Goal: Navigation & Orientation: Find specific page/section

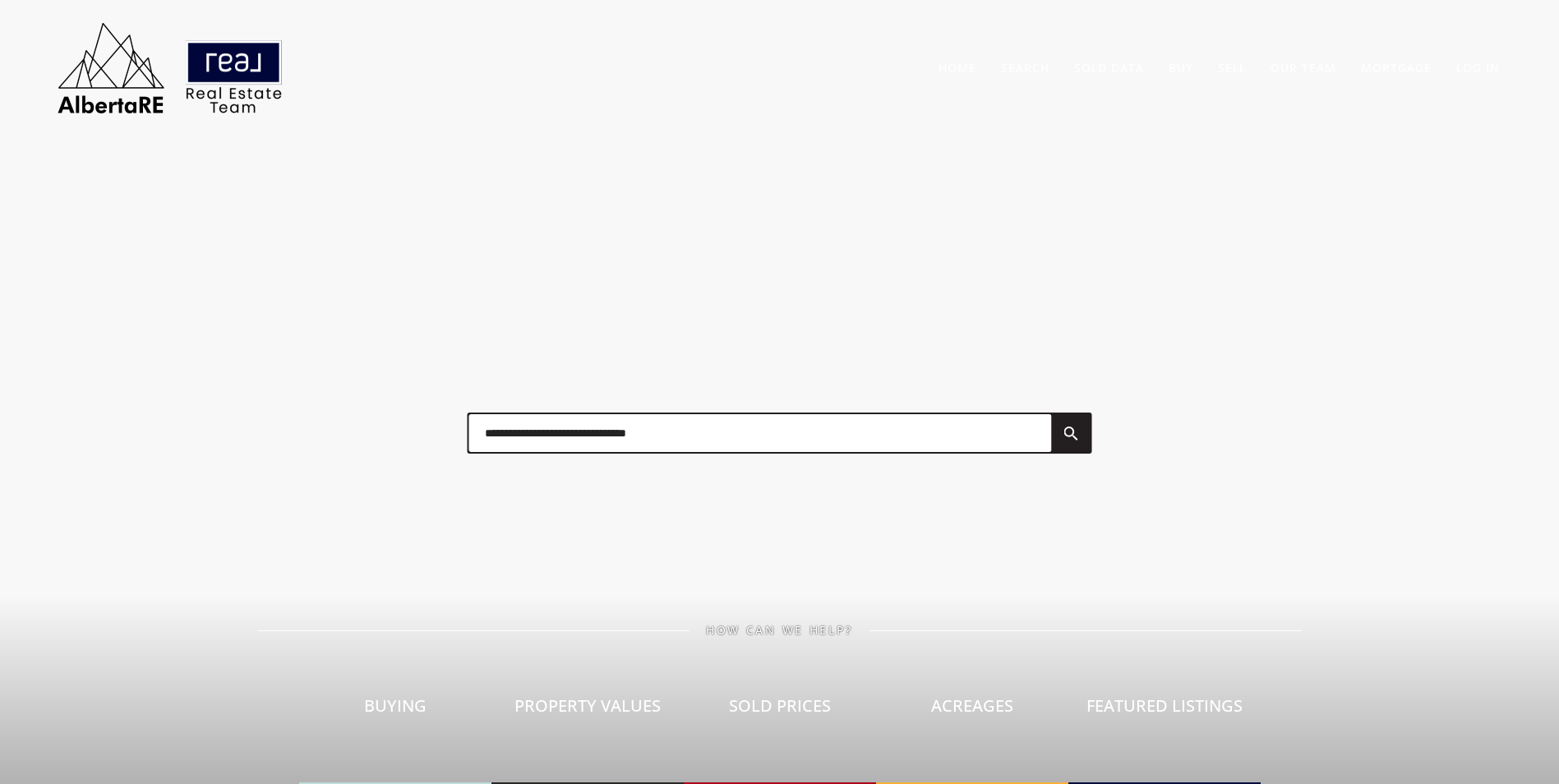
click at [575, 442] on input "text" at bounding box center [759, 432] width 582 height 38
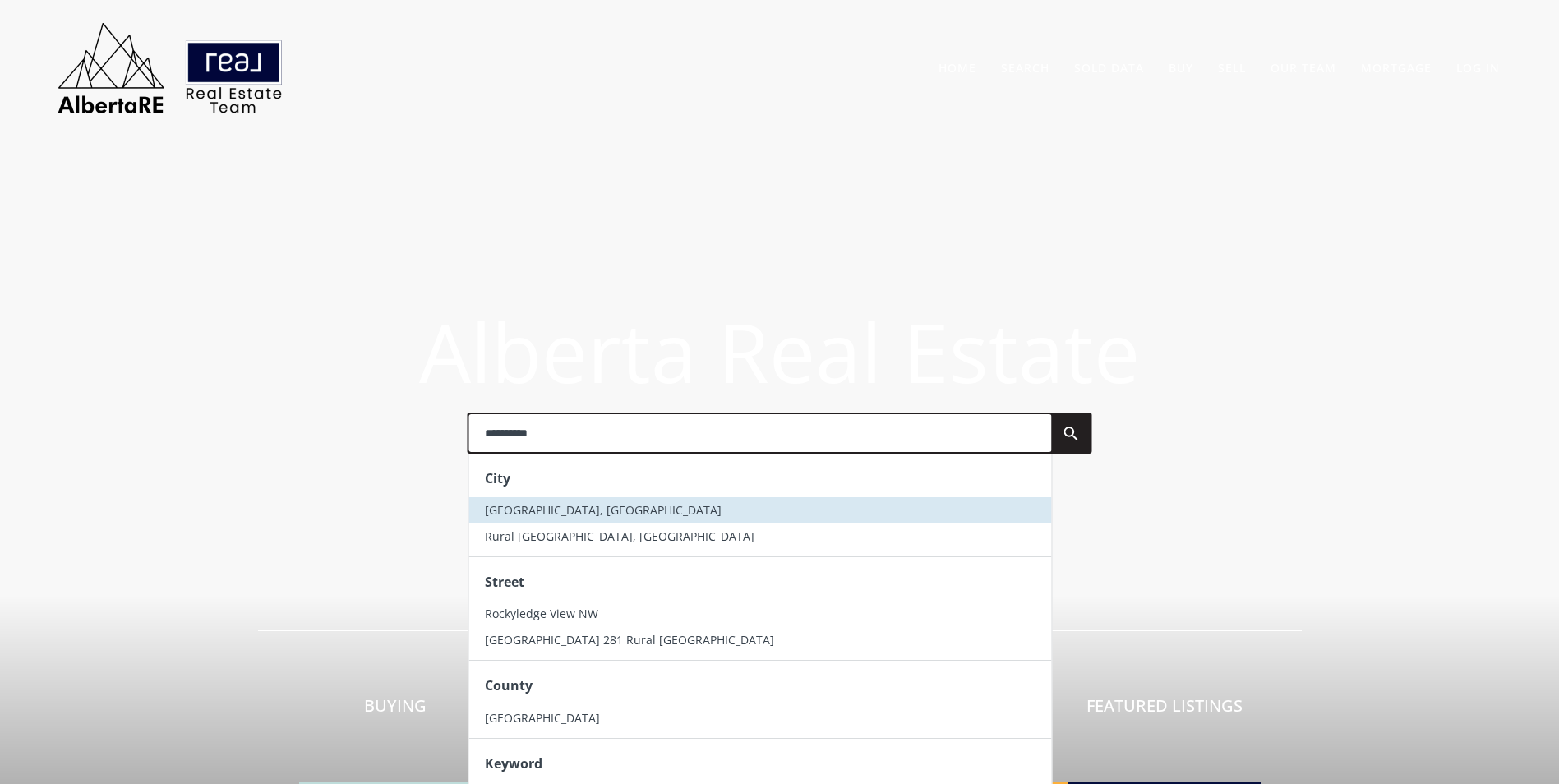
type input "**********"
click at [586, 500] on li "[GEOGRAPHIC_DATA], [GEOGRAPHIC_DATA]" at bounding box center [759, 510] width 582 height 27
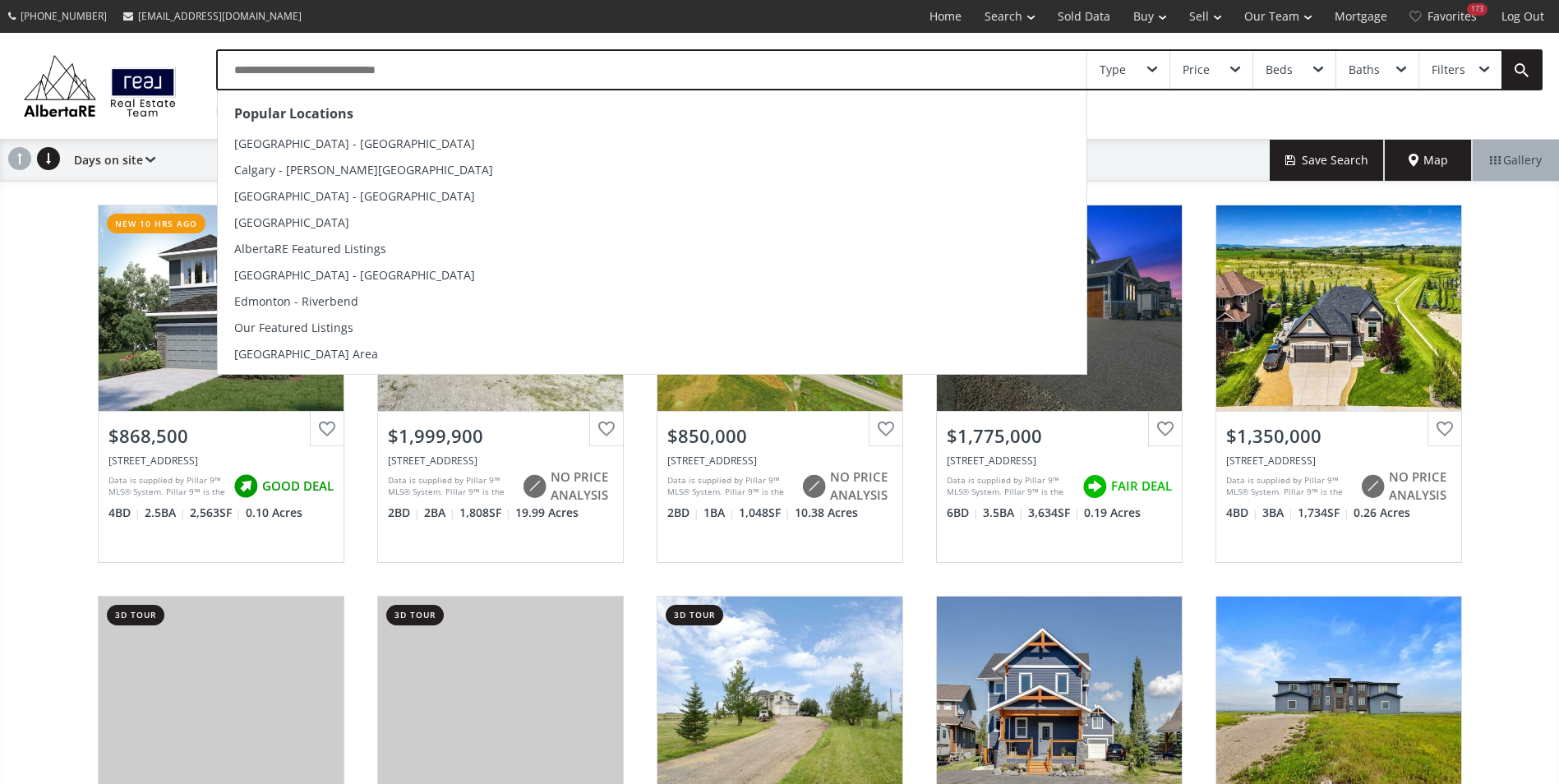
click at [387, 66] on input "text" at bounding box center [651, 69] width 868 height 38
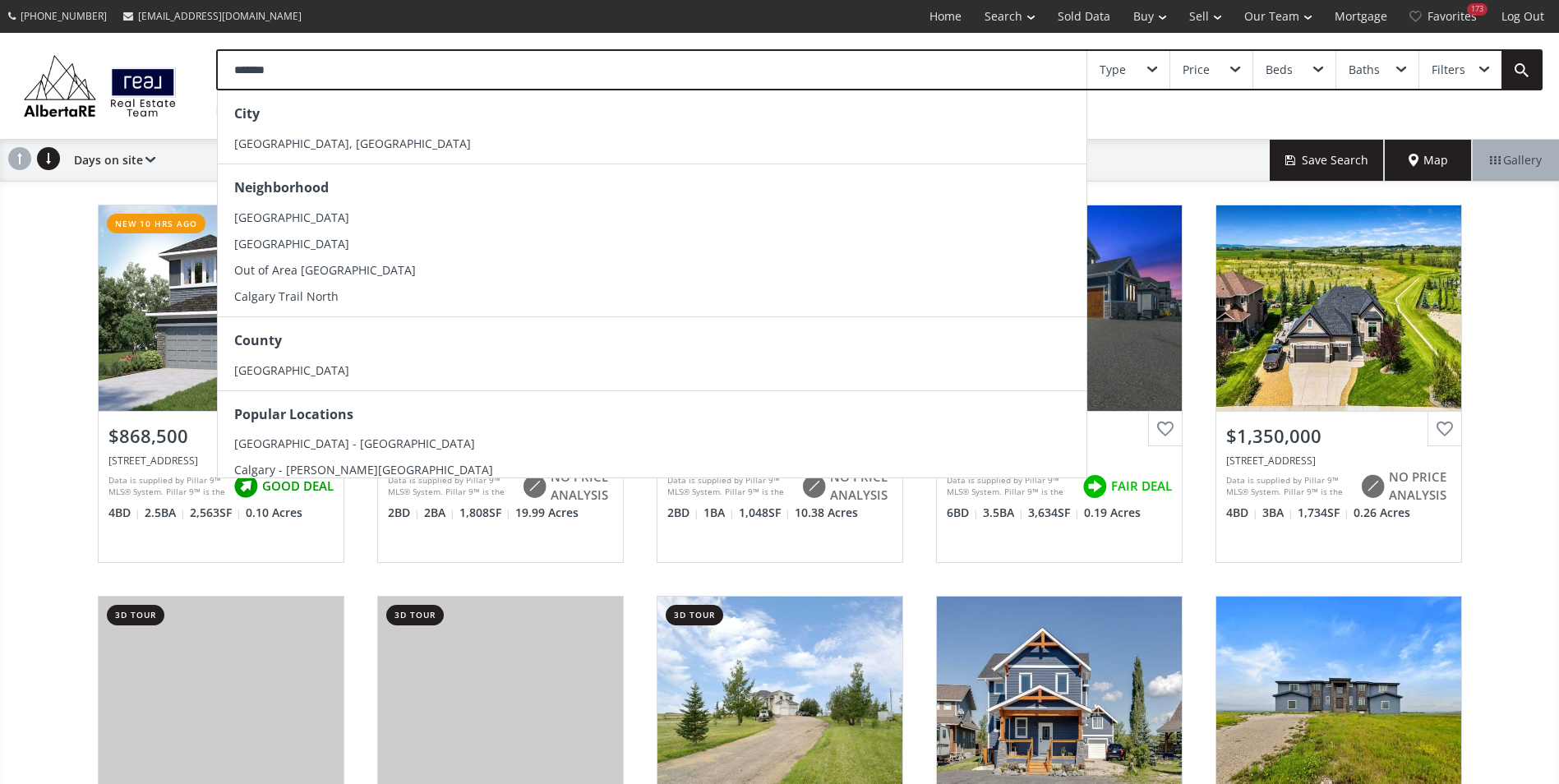
type input "*******"
click at [1512, 302] on div "Sailfin Drive Rural [GEOGRAPHIC_DATA] AB T3Z 0J5 new 10 hrs ago View Photos & D…" at bounding box center [779, 580] width 1559 height 783
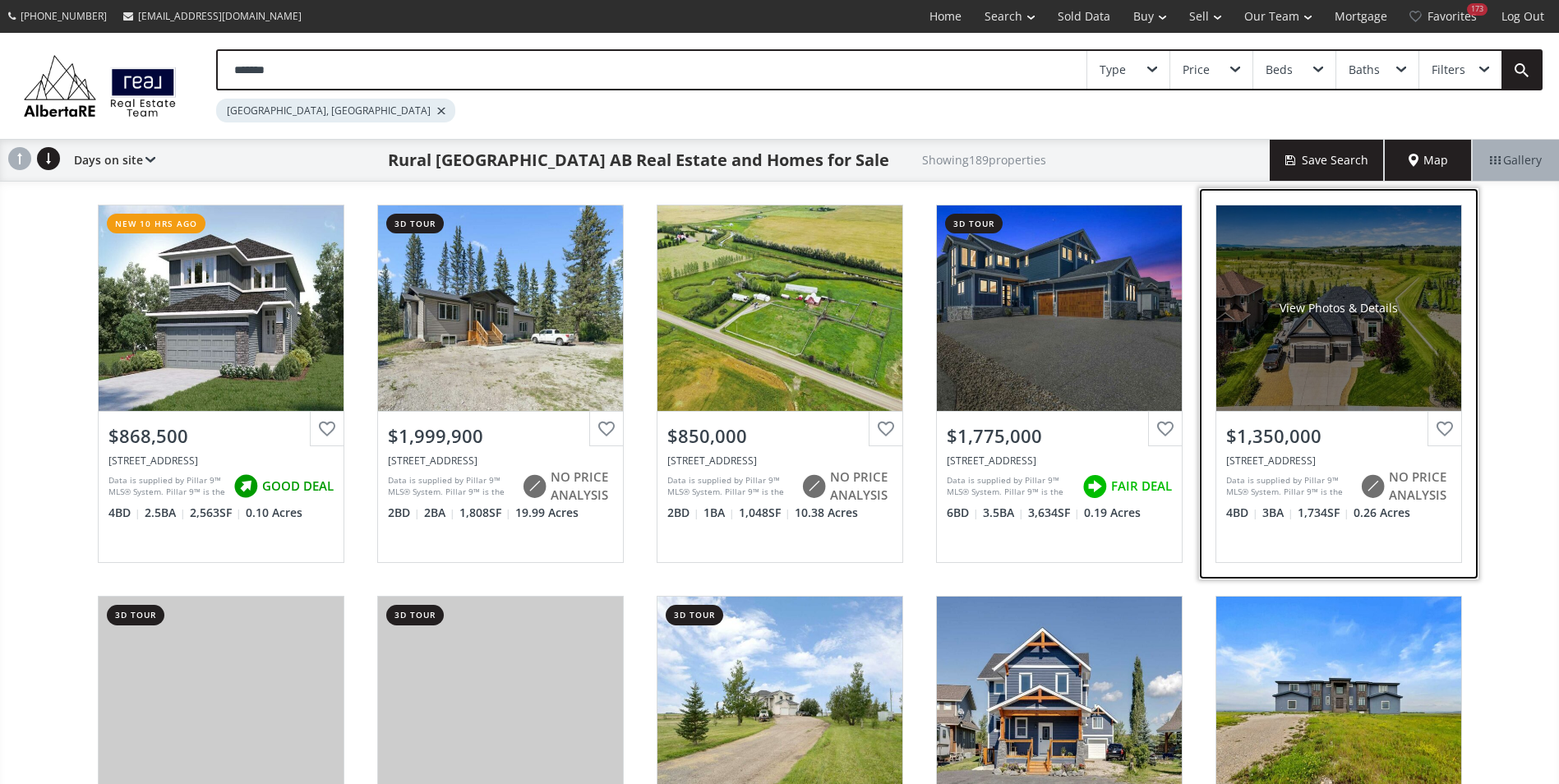
click at [1343, 286] on div "View Photos & Details" at bounding box center [1339, 308] width 245 height 205
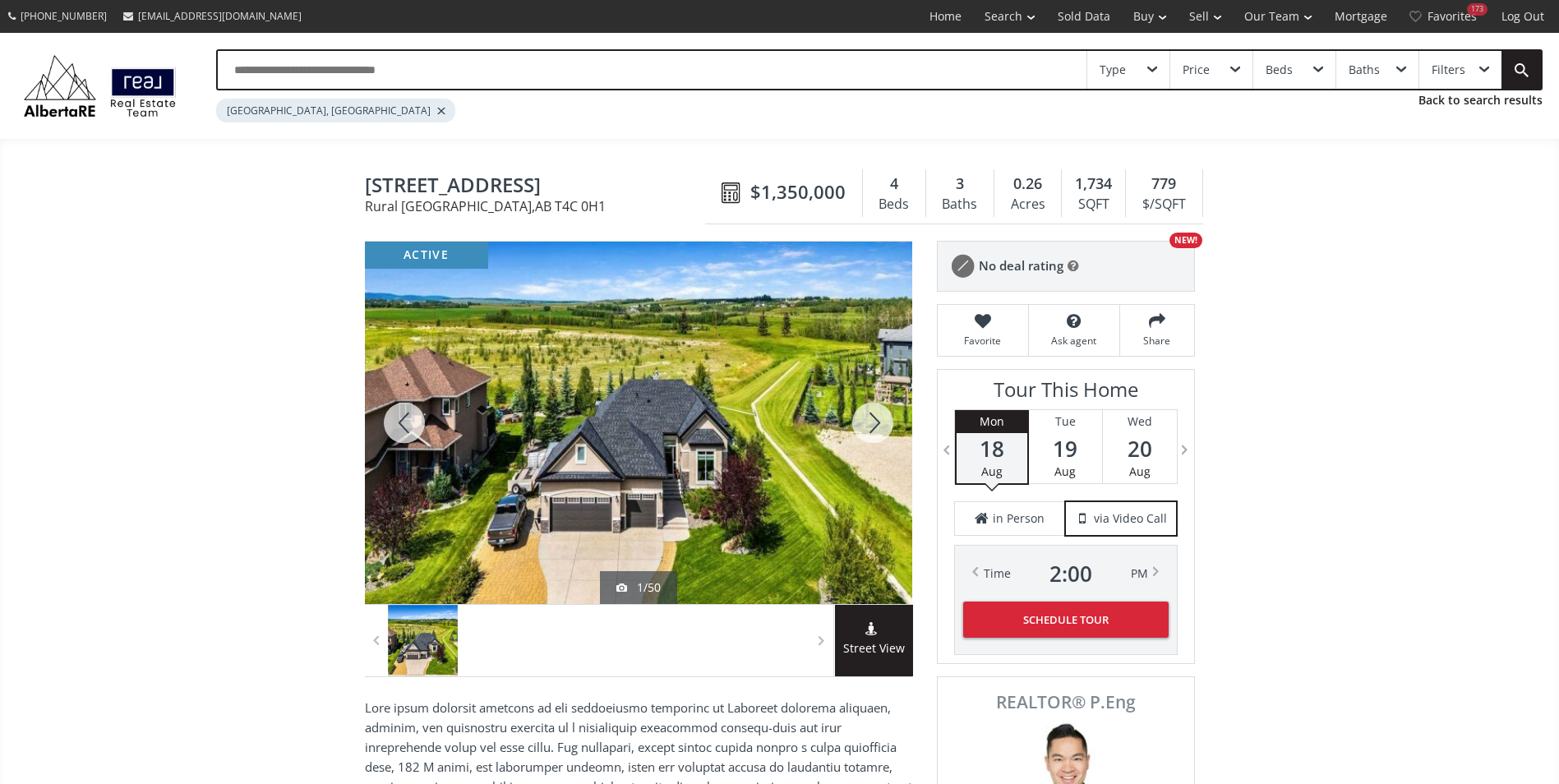
click at [872, 428] on div at bounding box center [873, 423] width 79 height 362
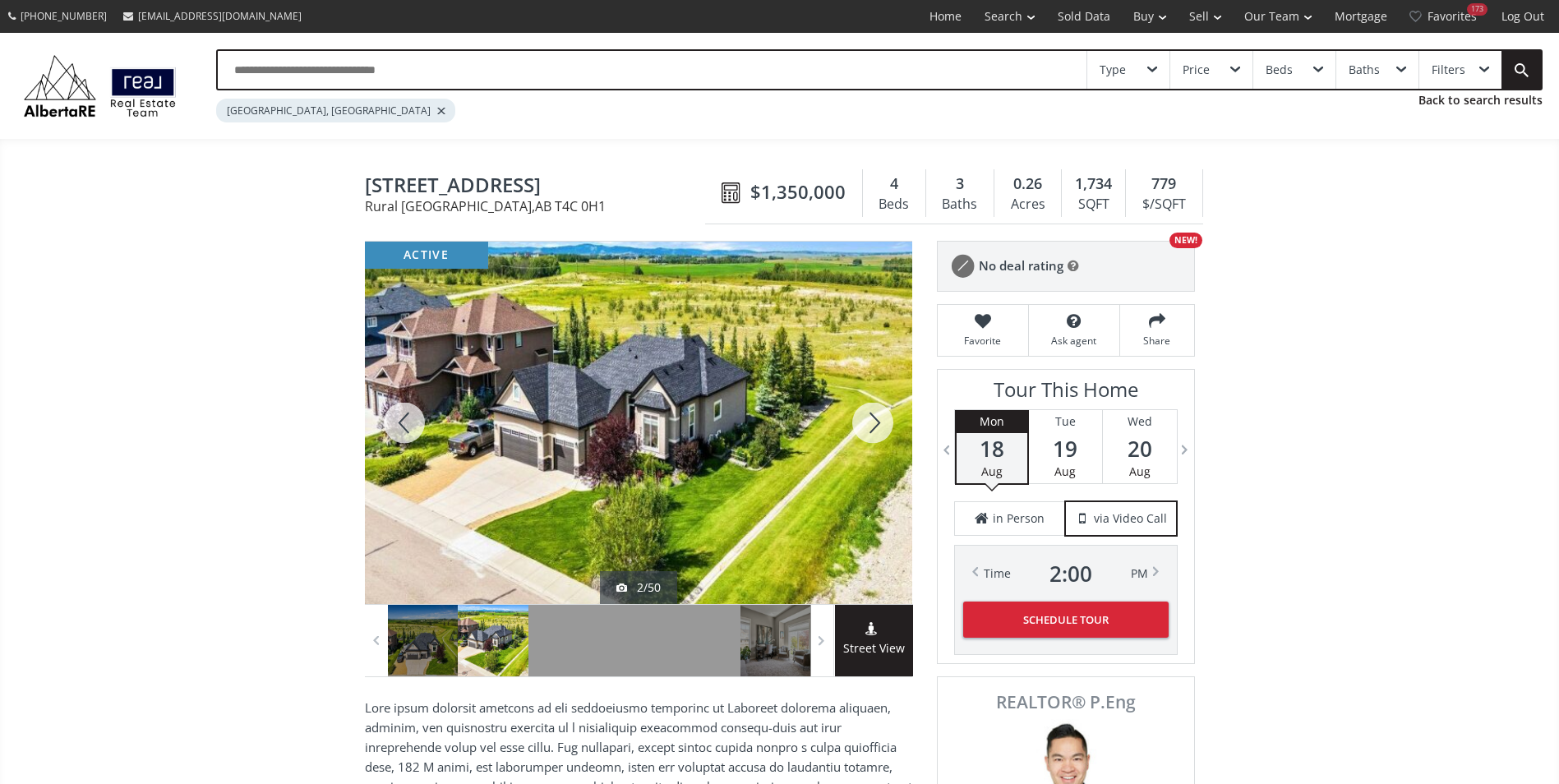
click at [872, 428] on div at bounding box center [873, 423] width 79 height 362
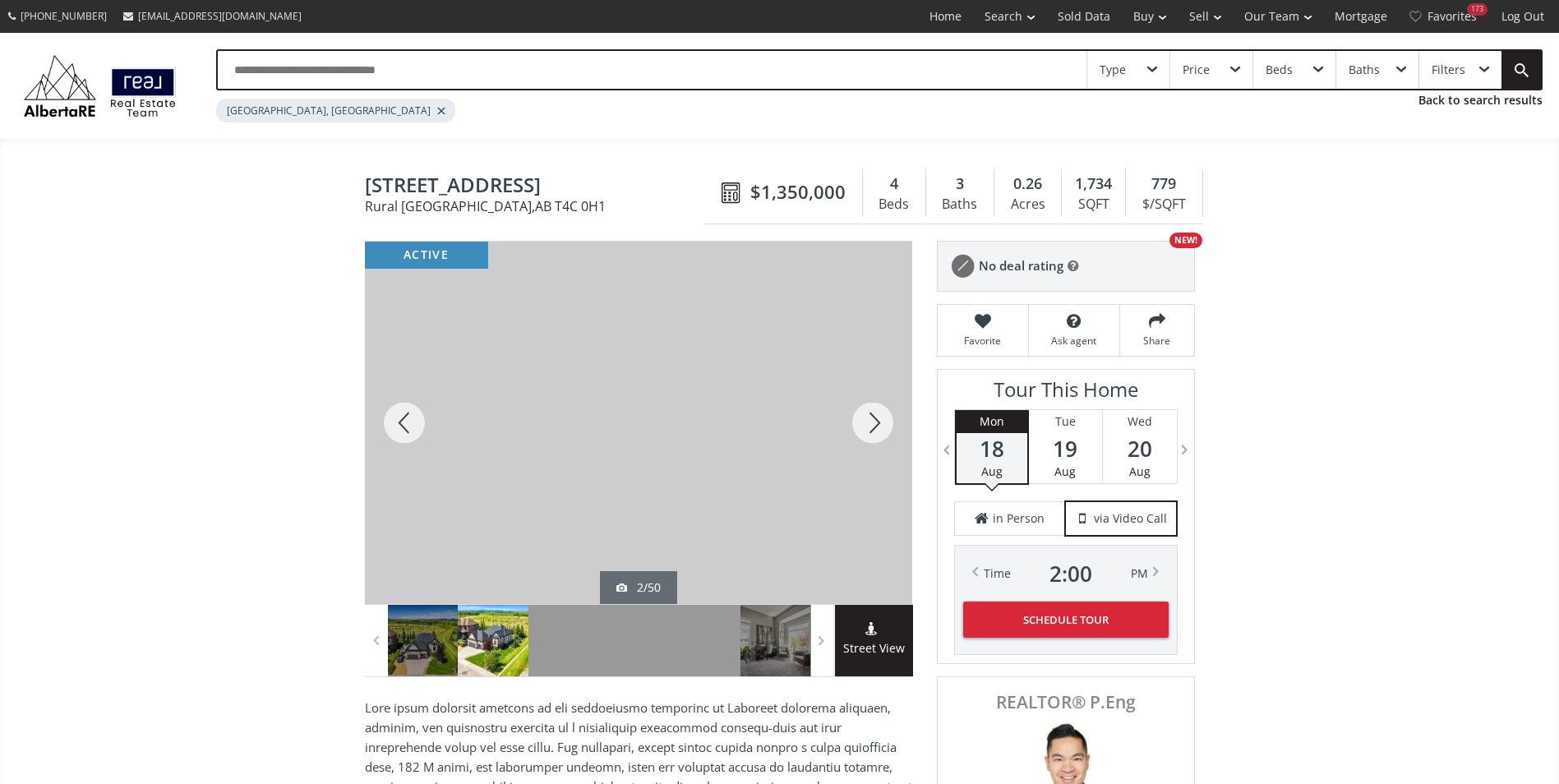
click at [872, 428] on div at bounding box center [873, 423] width 79 height 362
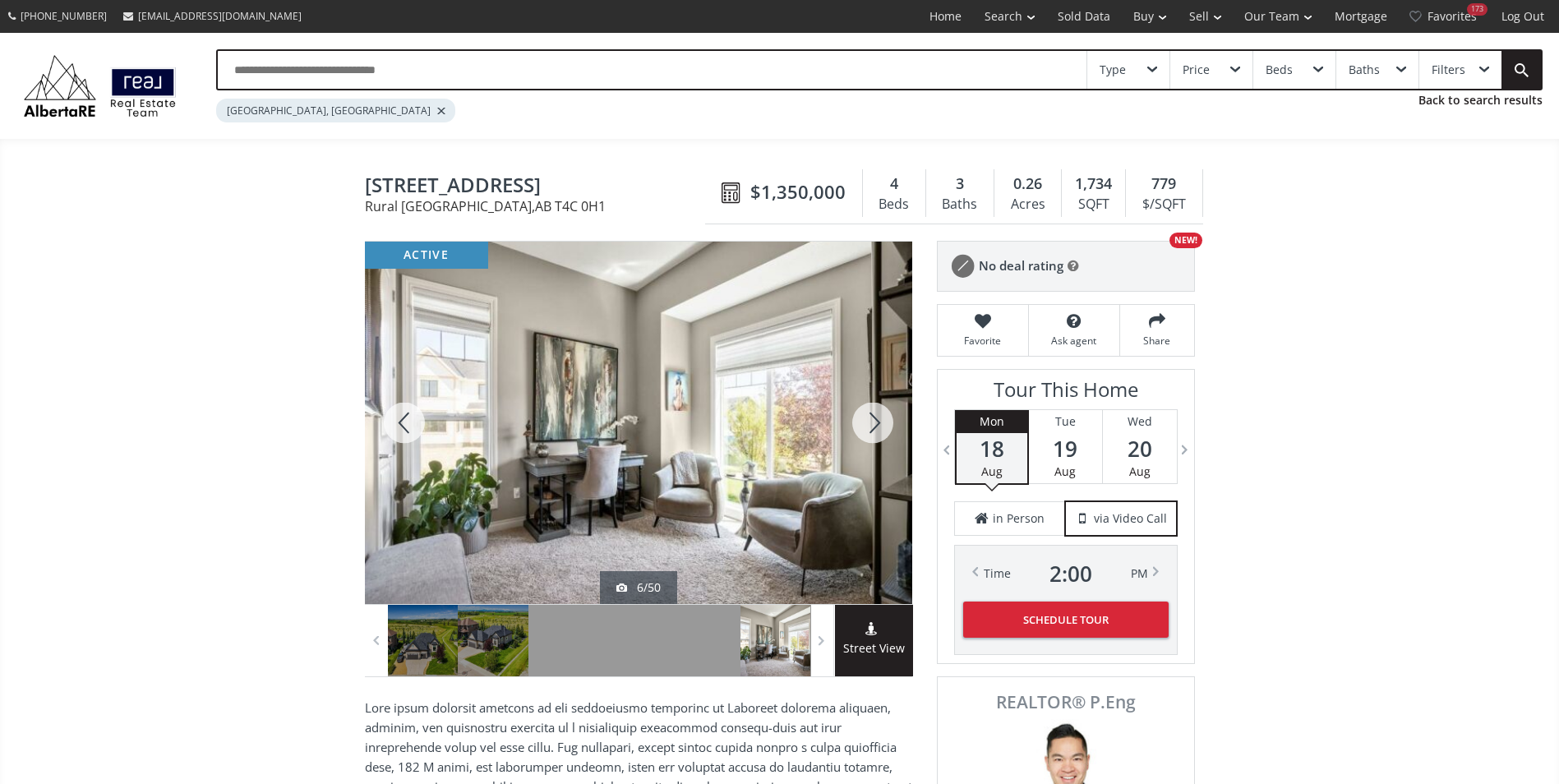
click at [872, 428] on div at bounding box center [873, 423] width 79 height 362
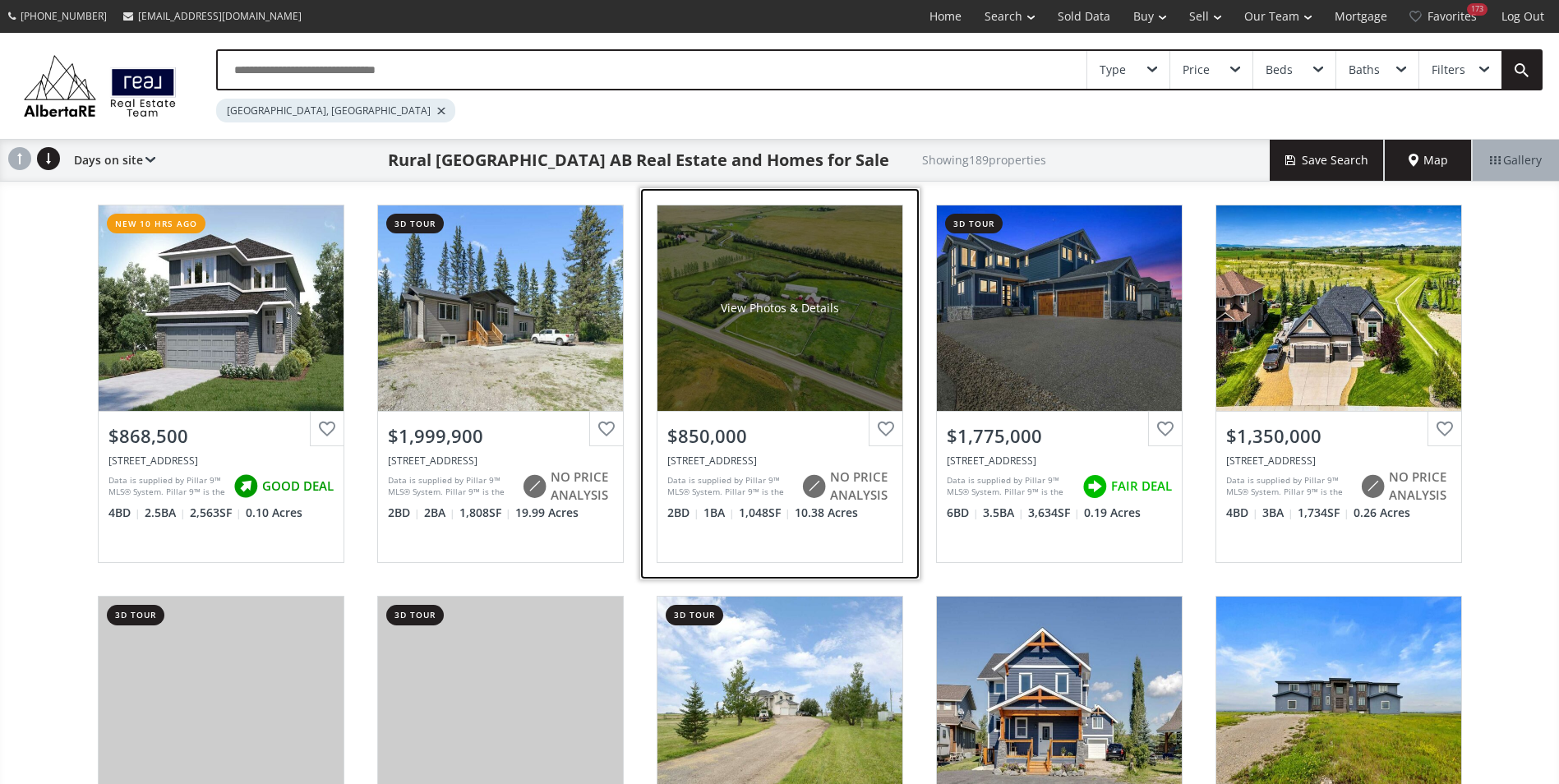
click at [793, 277] on div "View Photos & Details" at bounding box center [780, 308] width 245 height 205
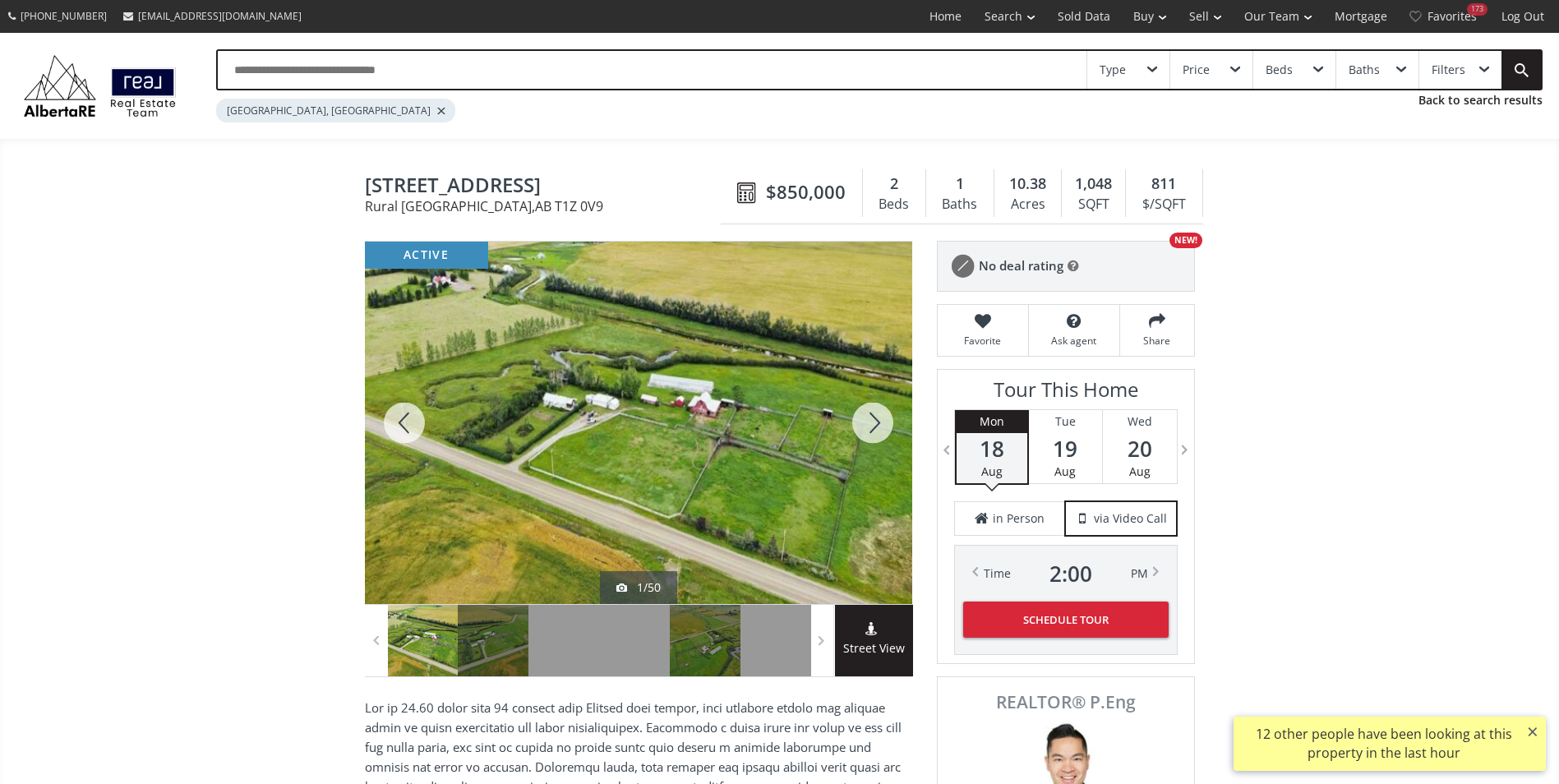
click at [870, 423] on div at bounding box center [873, 423] width 79 height 362
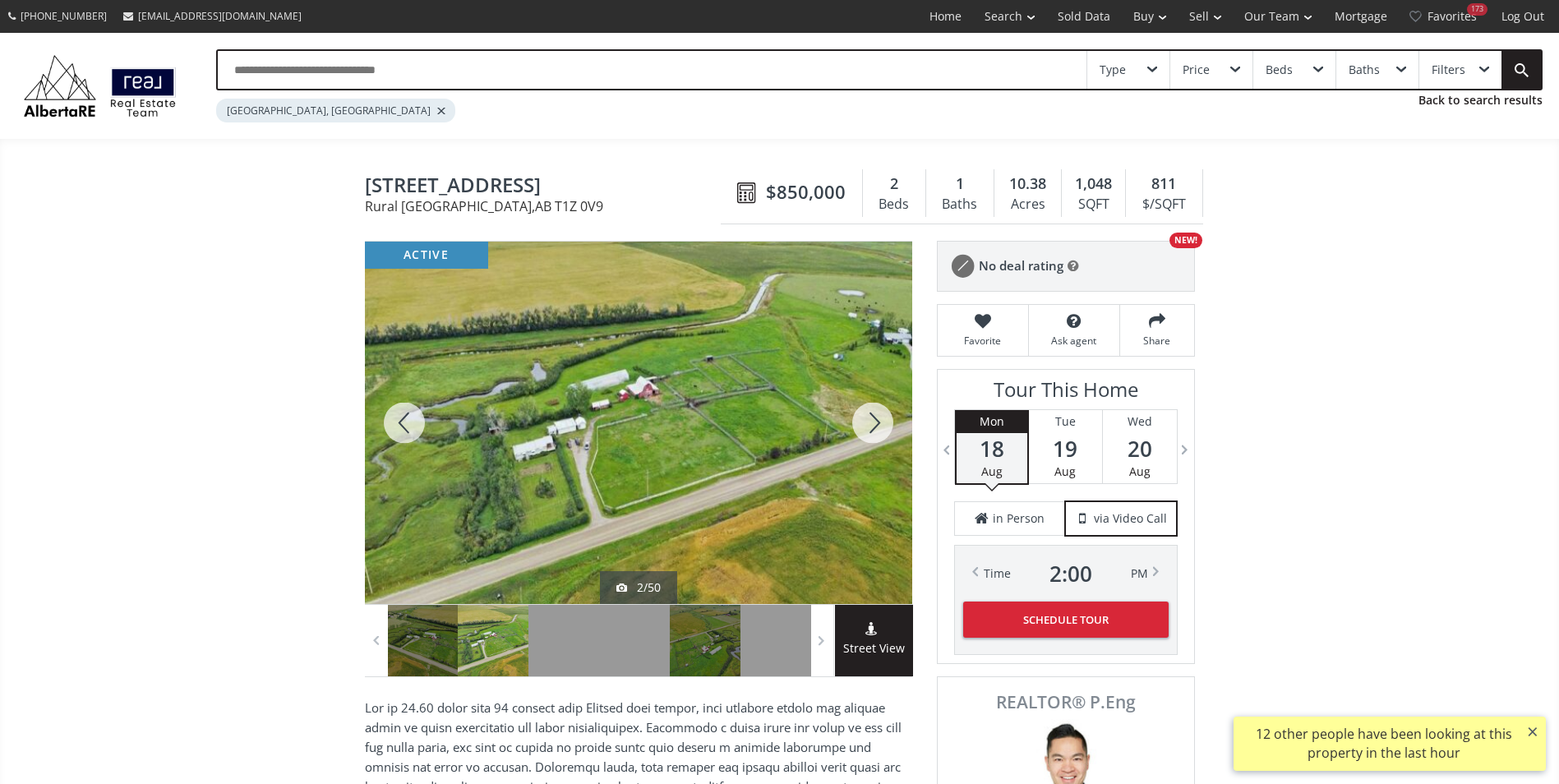
click at [868, 420] on div at bounding box center [873, 423] width 79 height 362
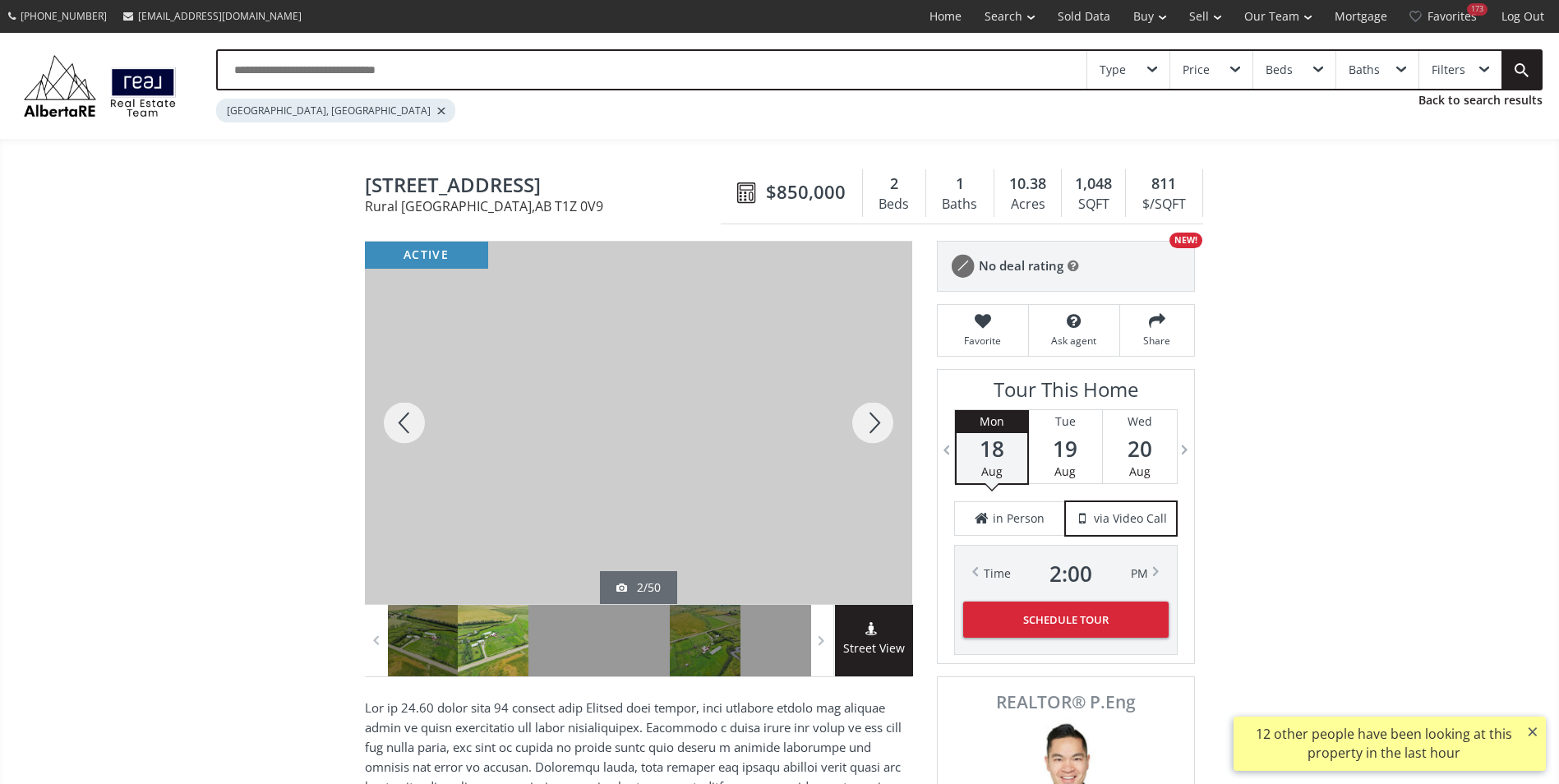
click at [868, 420] on div at bounding box center [873, 423] width 79 height 362
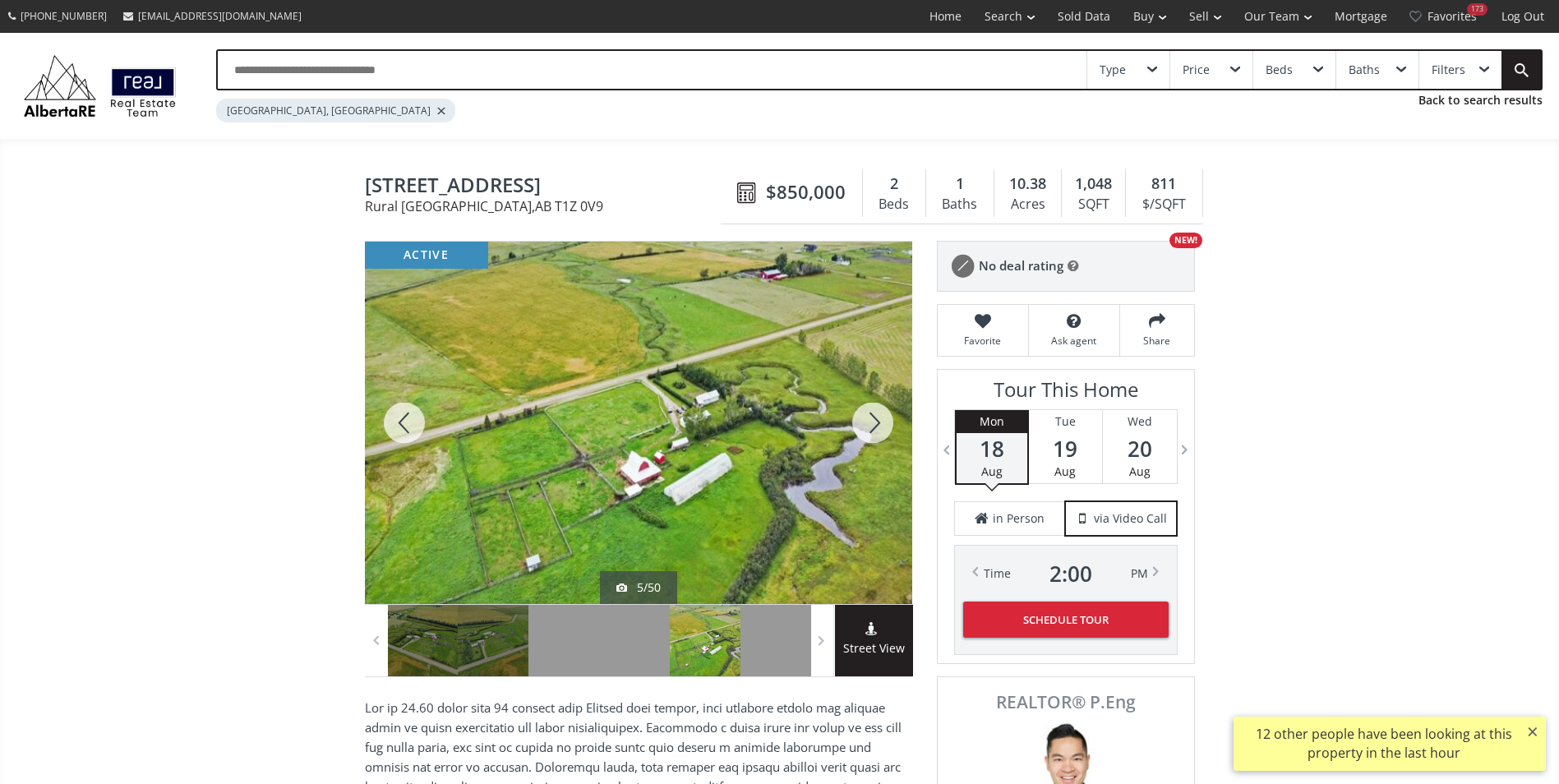
click at [868, 420] on div at bounding box center [873, 423] width 79 height 362
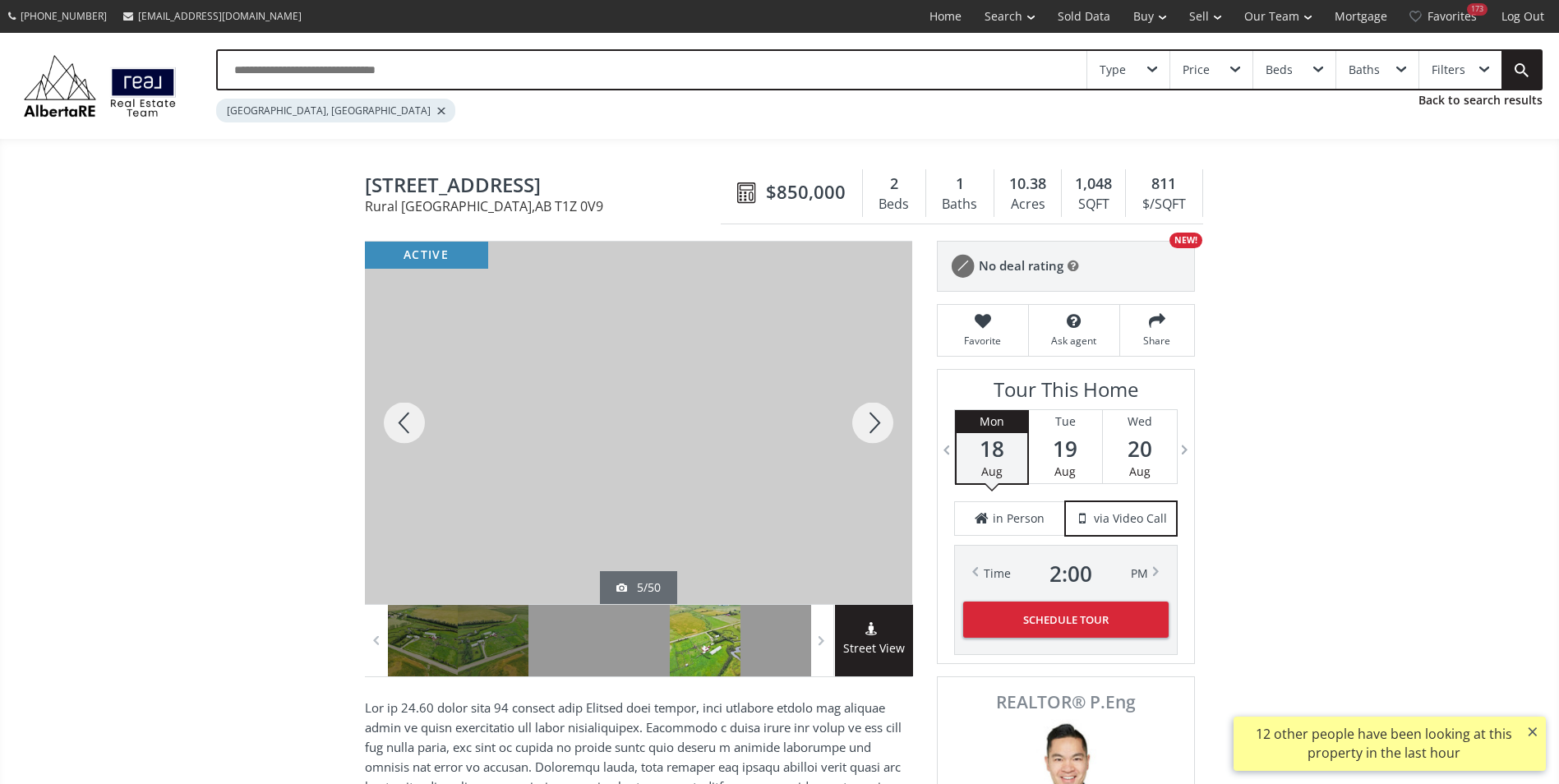
click at [868, 420] on div at bounding box center [873, 423] width 79 height 362
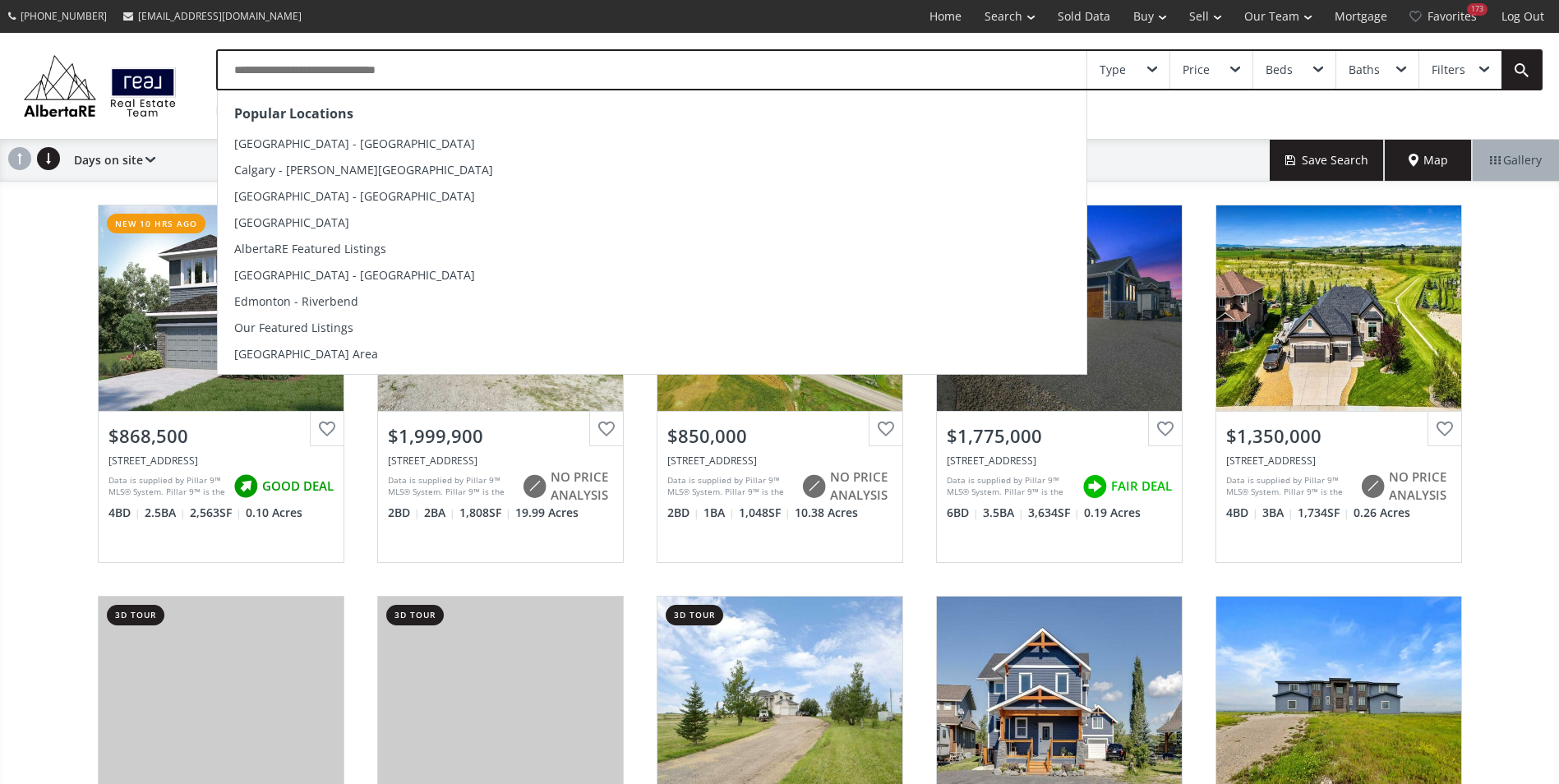
click at [311, 80] on input "text" at bounding box center [651, 69] width 868 height 38
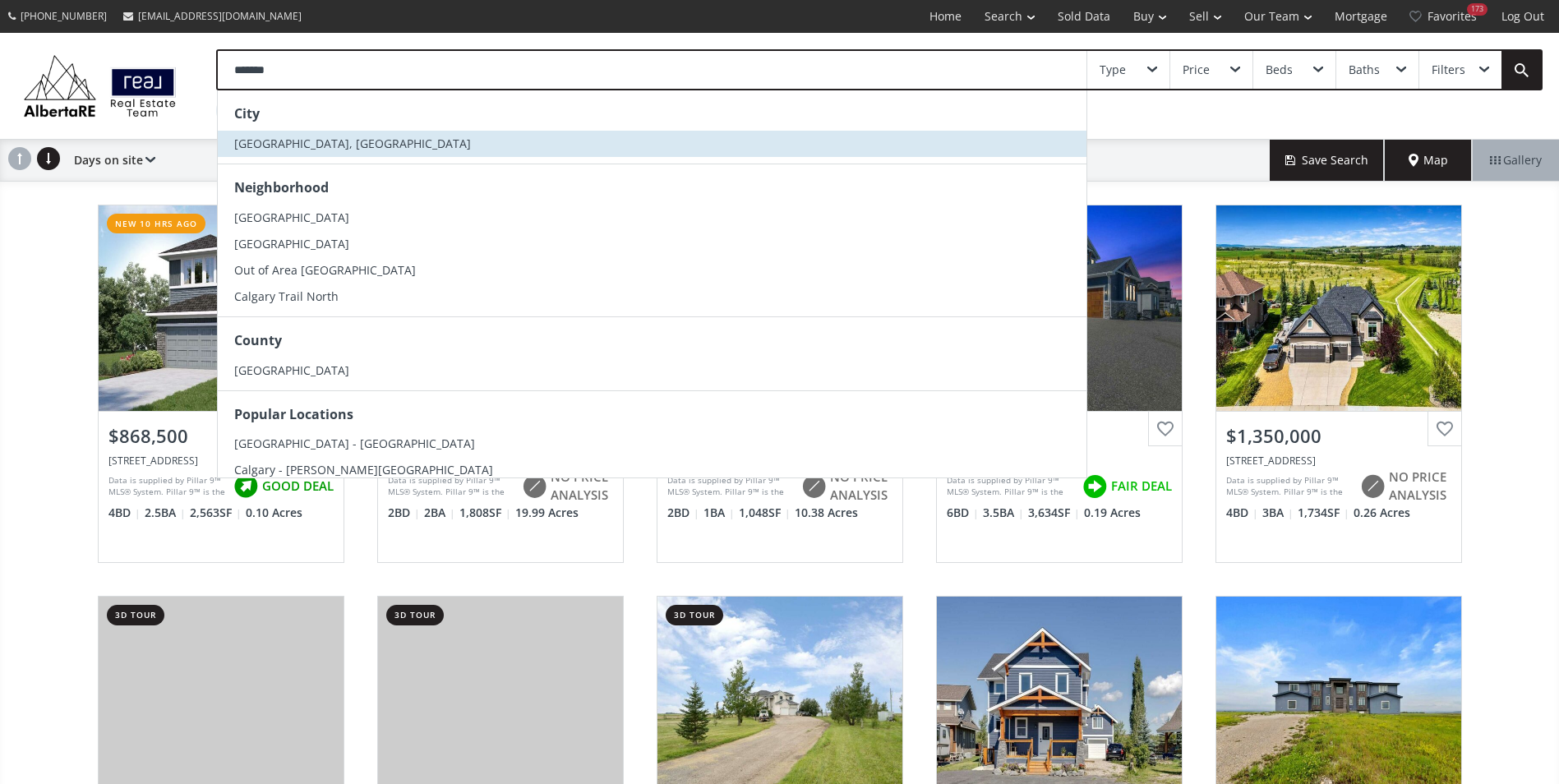
type input "*******"
click at [347, 143] on li "[GEOGRAPHIC_DATA], [GEOGRAPHIC_DATA]" at bounding box center [651, 144] width 868 height 27
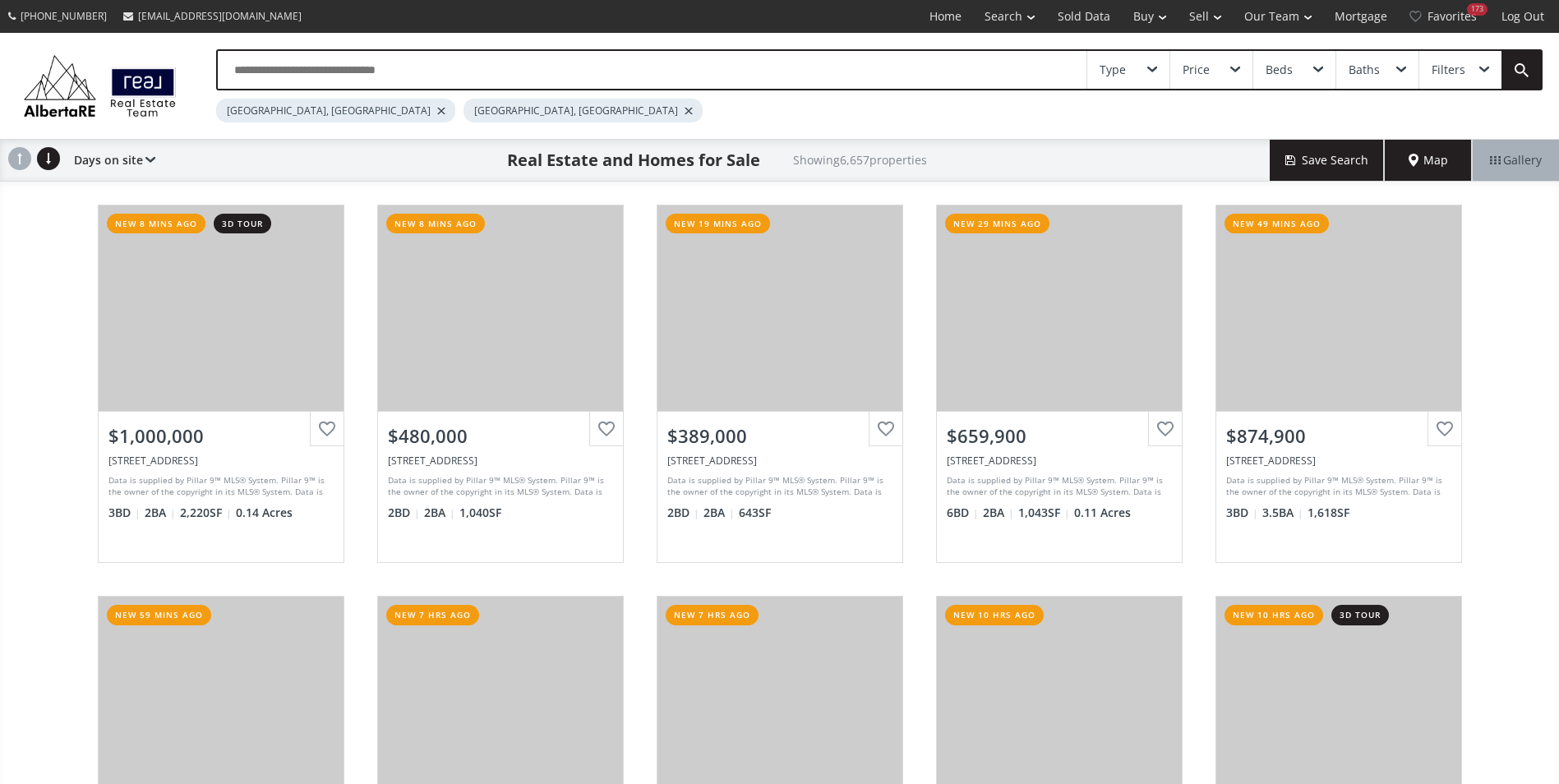
click at [437, 109] on div at bounding box center [441, 111] width 8 height 7
click at [1456, 14] on link "Favorites 173" at bounding box center [1443, 16] width 91 height 33
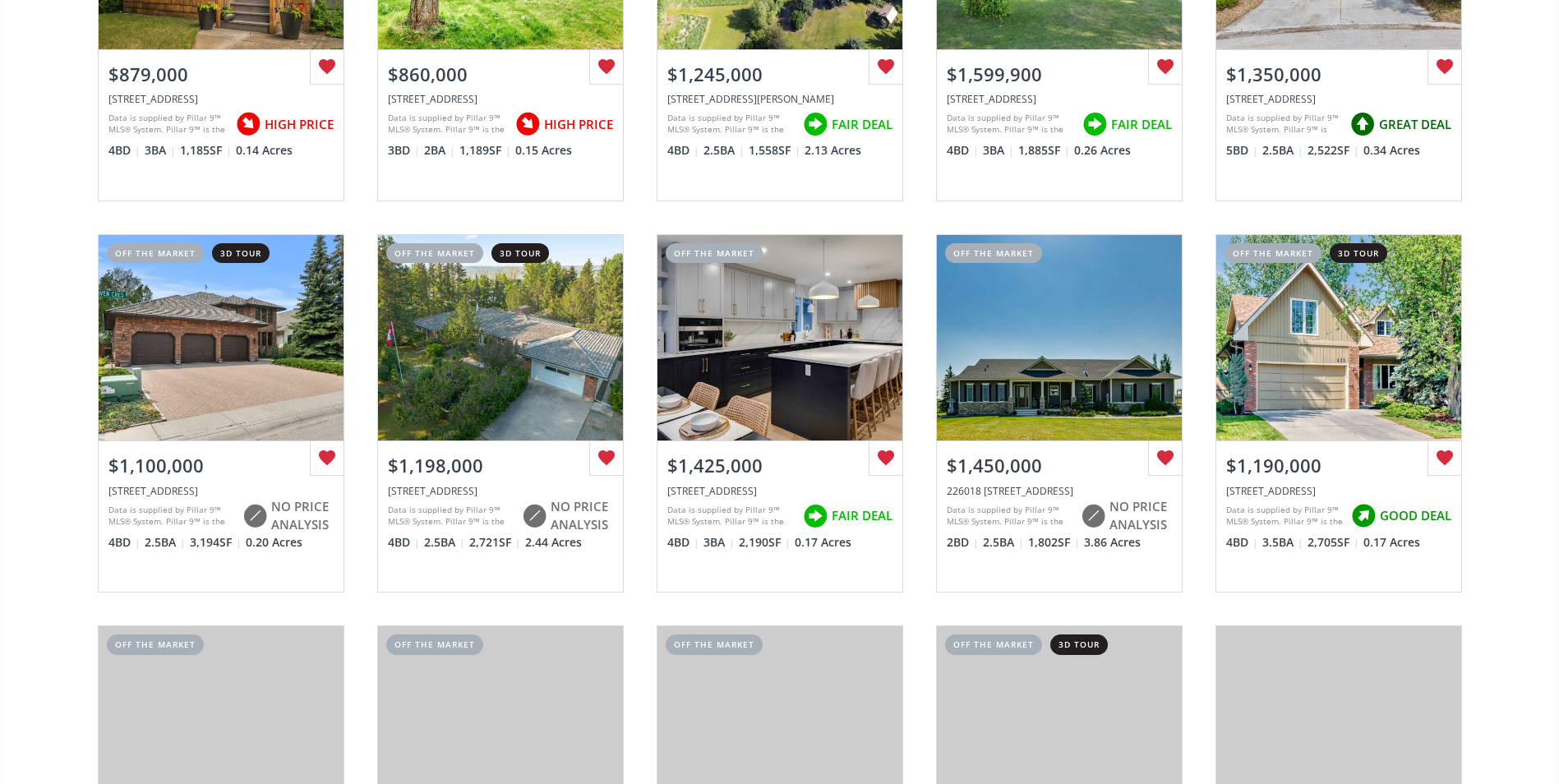
scroll to position [1150, 0]
